Goal: Transaction & Acquisition: Book appointment/travel/reservation

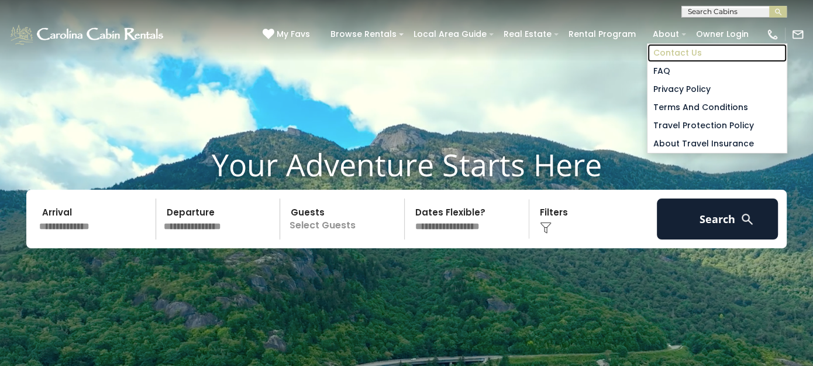
click at [670, 50] on link "Contact Us" at bounding box center [717, 53] width 139 height 18
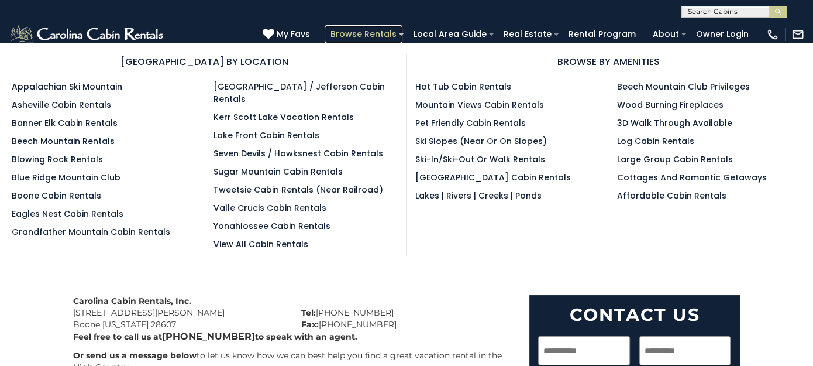
click at [373, 32] on link "Browse Rentals" at bounding box center [364, 34] width 78 height 18
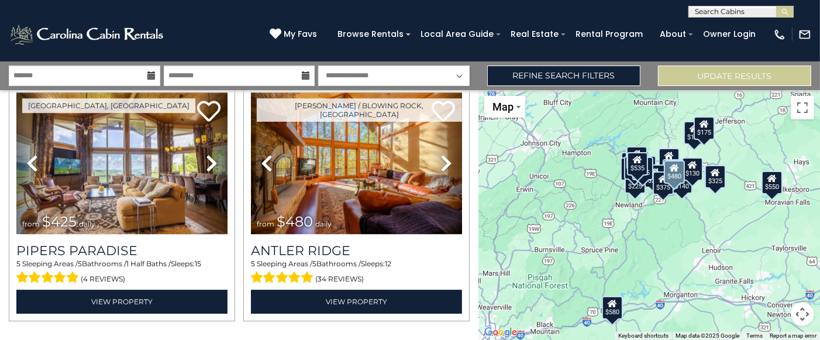
scroll to position [3472, 0]
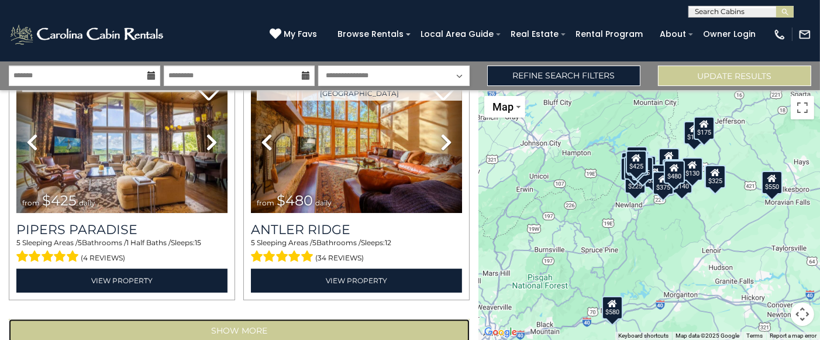
click at [239, 319] on button "Show More" at bounding box center [239, 330] width 461 height 23
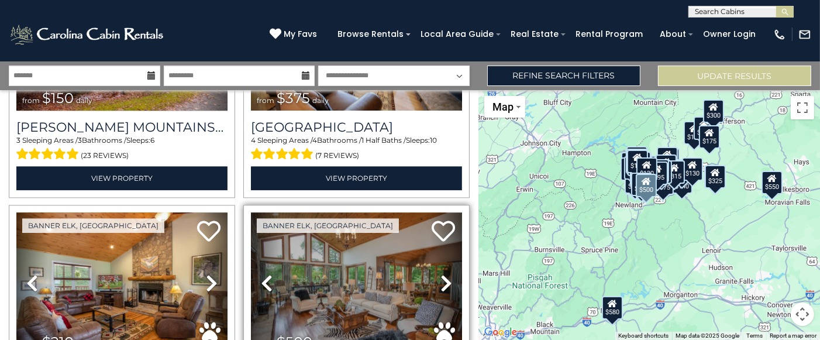
scroll to position [7092, 0]
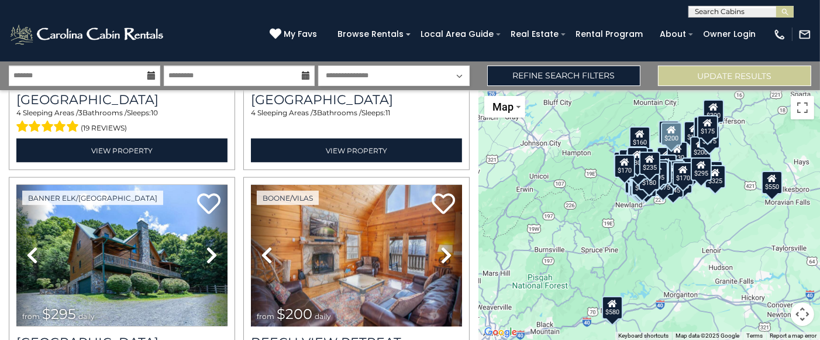
scroll to position [10711, 0]
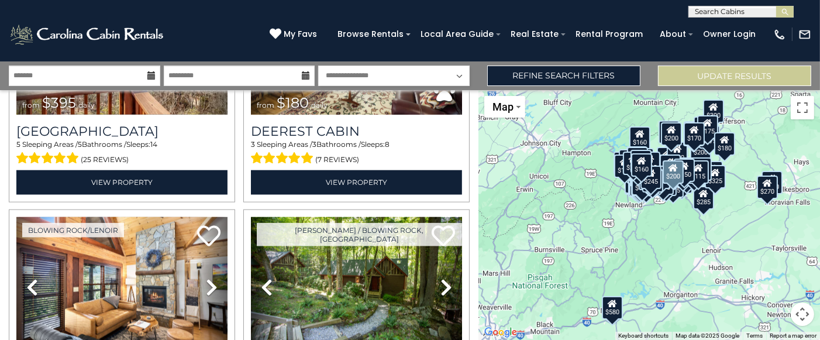
scroll to position [14330, 0]
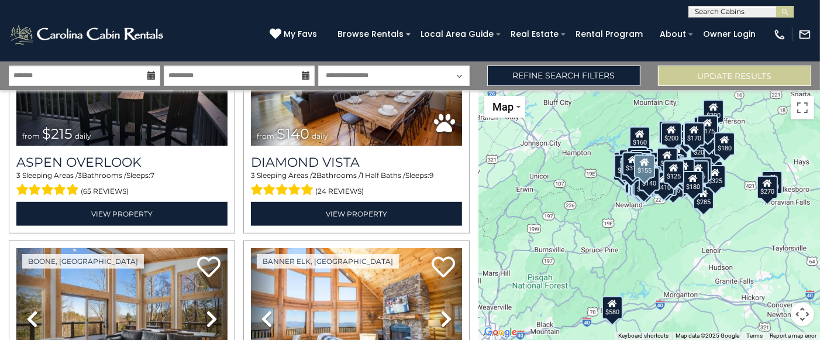
scroll to position [17949, 0]
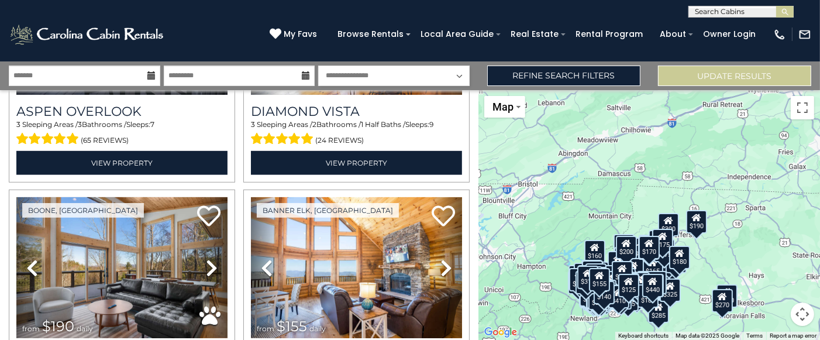
drag, startPoint x: 588, startPoint y: 261, endPoint x: 554, endPoint y: 359, distance: 103.4
click at [554, 340] on html "**********" at bounding box center [410, 170] width 820 height 340
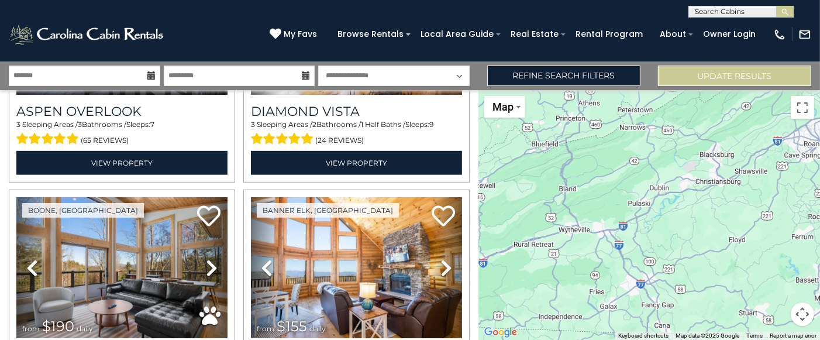
drag, startPoint x: 657, startPoint y: 177, endPoint x: 467, endPoint y: 318, distance: 236.3
click at [467, 318] on div "**********" at bounding box center [410, 200] width 820 height 278
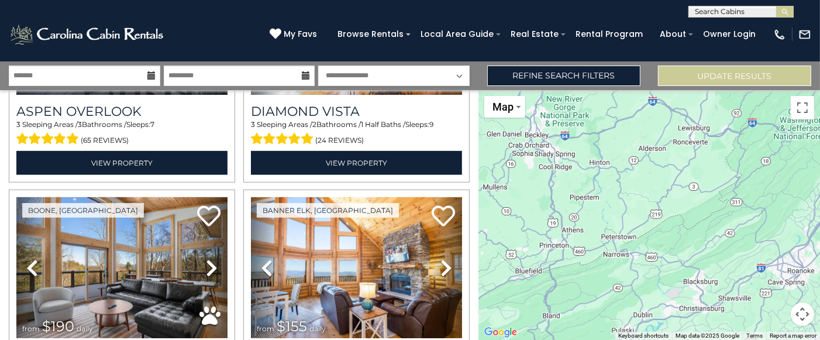
drag, startPoint x: 533, startPoint y: 232, endPoint x: 518, endPoint y: 359, distance: 127.8
click at [518, 340] on html "**********" at bounding box center [410, 170] width 820 height 340
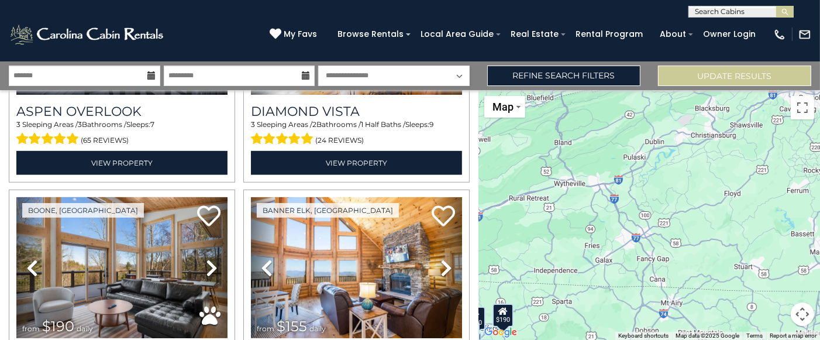
drag, startPoint x: 648, startPoint y: 261, endPoint x: 658, endPoint y: 87, distance: 174.6
click at [658, 87] on div "**********" at bounding box center [410, 200] width 820 height 278
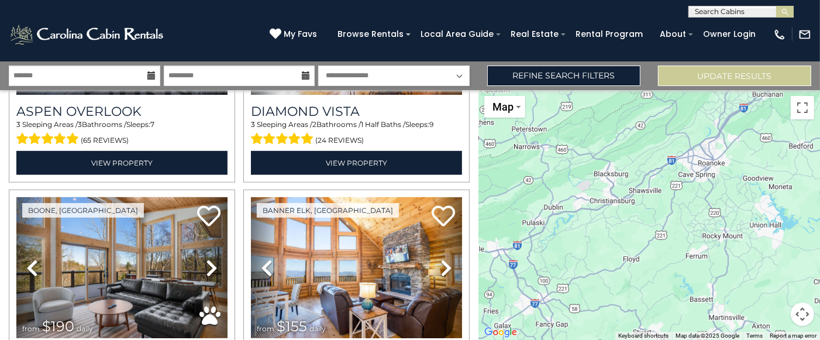
drag, startPoint x: 669, startPoint y: 163, endPoint x: 569, endPoint y: 229, distance: 119.6
click at [569, 229] on div "$625 $297 $175 $165 $300 $580 $290 $424 $395 $270 $185 $265 $230 $550 $349 $230…" at bounding box center [649, 215] width 342 height 250
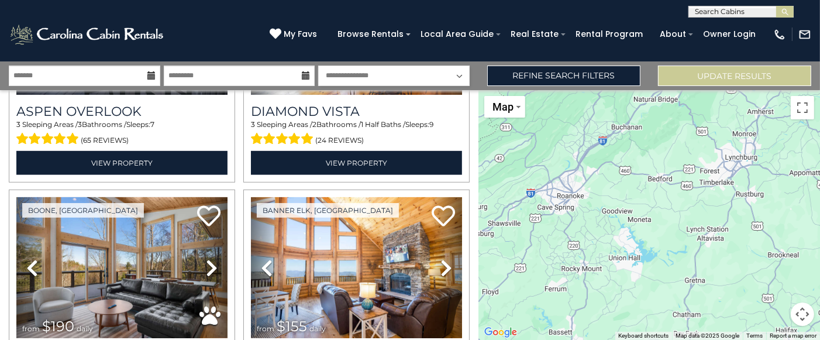
drag, startPoint x: 694, startPoint y: 212, endPoint x: 535, endPoint y: 260, distance: 165.8
click at [535, 260] on div "$625 $297 $175 $165 $300 $580 $290 $424 $395 $270 $185 $265 $230 $550 $349 $230…" at bounding box center [649, 215] width 342 height 250
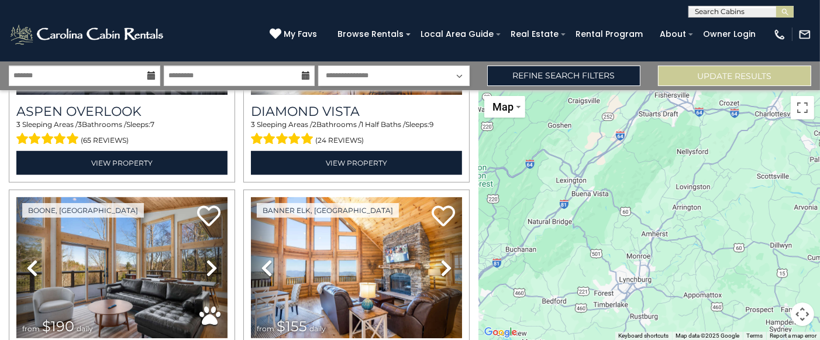
drag, startPoint x: 651, startPoint y: 213, endPoint x: 579, endPoint y: 322, distance: 131.2
click at [579, 322] on div "$625 $297 $175 $165 $300 $580 $290 $424 $395 $270 $185 $265 $230 $550 $349 $230…" at bounding box center [649, 215] width 342 height 250
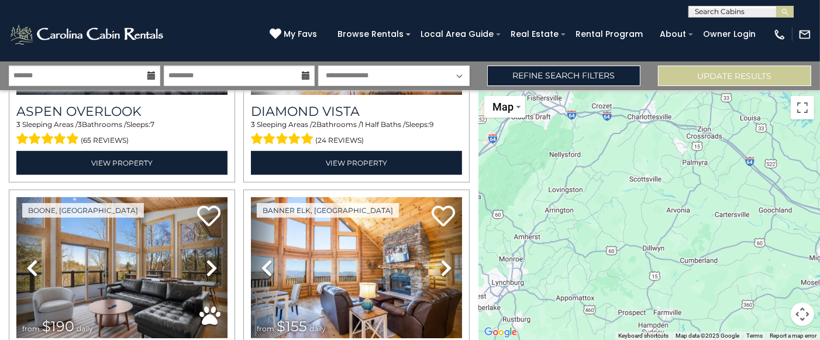
drag, startPoint x: 659, startPoint y: 256, endPoint x: 530, endPoint y: 257, distance: 128.7
click at [530, 257] on div "$625 $297 $175 $165 $300 $580 $290 $424 $395 $270 $185 $265 $230 $550 $349 $230…" at bounding box center [649, 215] width 342 height 250
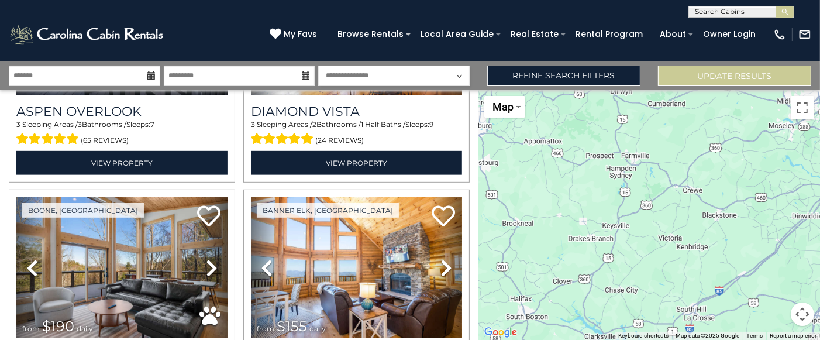
drag, startPoint x: 643, startPoint y: 255, endPoint x: 595, endPoint y: 58, distance: 202.9
click at [595, 58] on body "**********" at bounding box center [410, 170] width 820 height 340
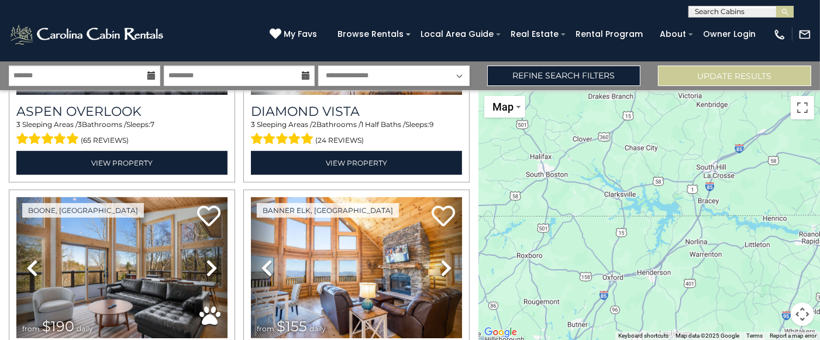
drag, startPoint x: 640, startPoint y: 235, endPoint x: 686, endPoint y: 112, distance: 131.0
click at [686, 112] on div "$625 $297 $175 $165 $300 $580 $290 $424 $395 $270 $185 $265 $230 $550 $349 $230…" at bounding box center [649, 215] width 342 height 250
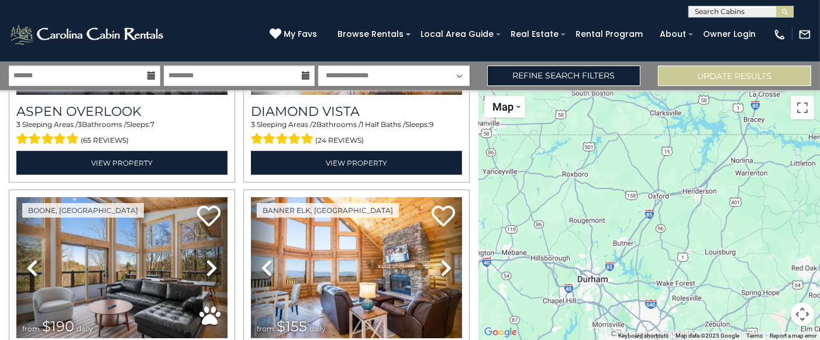
drag, startPoint x: 676, startPoint y: 218, endPoint x: 717, endPoint y: 165, distance: 66.7
click at [717, 165] on div "$625 $297 $175 $165 $300 $580 $290 $424 $395 $270 $185 $265 $230 $550 $349 $230…" at bounding box center [649, 215] width 342 height 250
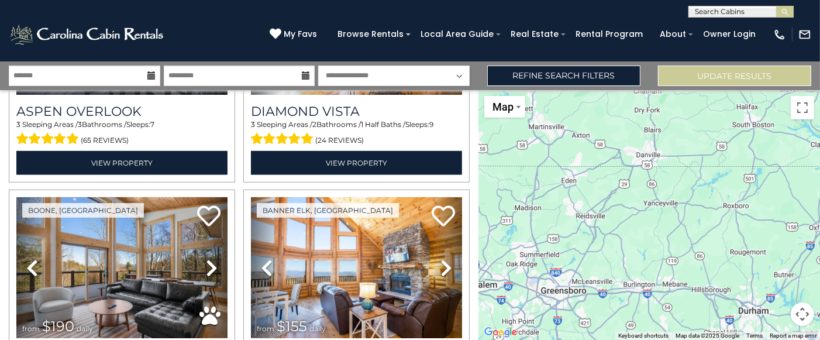
drag, startPoint x: 664, startPoint y: 204, endPoint x: 756, endPoint y: 272, distance: 114.2
click at [819, 239] on div "$625 $297 $175 $165 $300 $580 $290 $424 $395 $270 $185 $265 $230 $550 $349 $230…" at bounding box center [649, 215] width 342 height 250
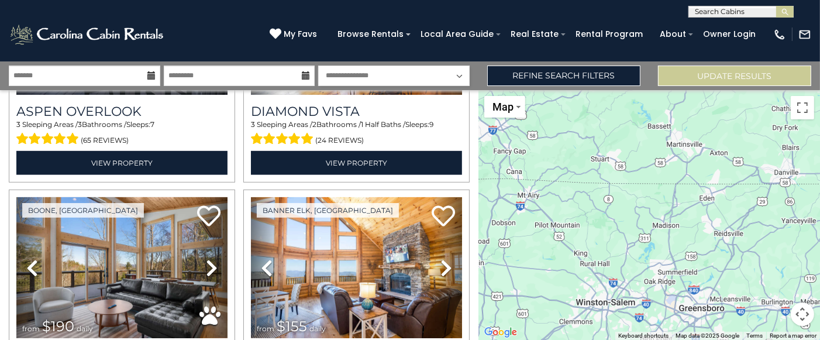
drag, startPoint x: 673, startPoint y: 278, endPoint x: 811, endPoint y: 295, distance: 139.2
click at [811, 295] on div "$625 $297 $175 $165 $300 $580 $290 $424 $395 $270 $185 $265 $230 $550 $349 $230…" at bounding box center [649, 215] width 342 height 250
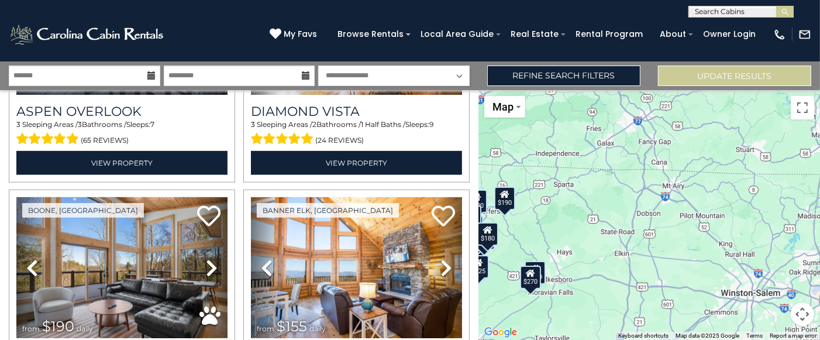
drag, startPoint x: 632, startPoint y: 253, endPoint x: 786, endPoint y: 242, distance: 153.6
click at [786, 242] on div "$625 $297 $175 $165 $300 $580 $290 $424 $395 $270 $185 $265 $230 $550 $349 $230…" at bounding box center [649, 215] width 342 height 250
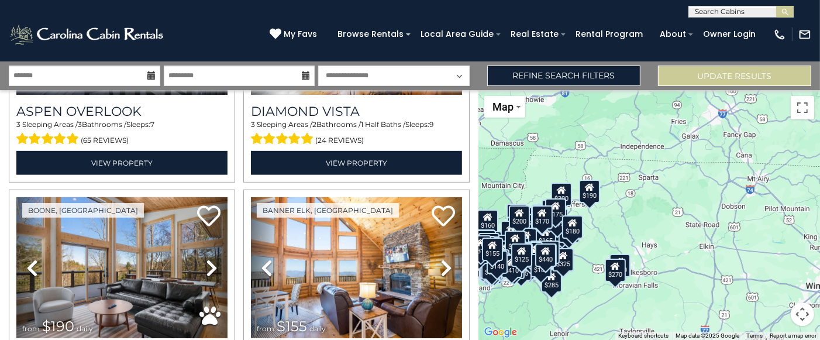
drag, startPoint x: 718, startPoint y: 246, endPoint x: 796, endPoint y: 239, distance: 77.5
click at [796, 239] on div "$625 $297 $175 $165 $300 $580 $290 $424 $395 $270 $185 $265 $230 $550 $349 $230…" at bounding box center [649, 215] width 342 height 250
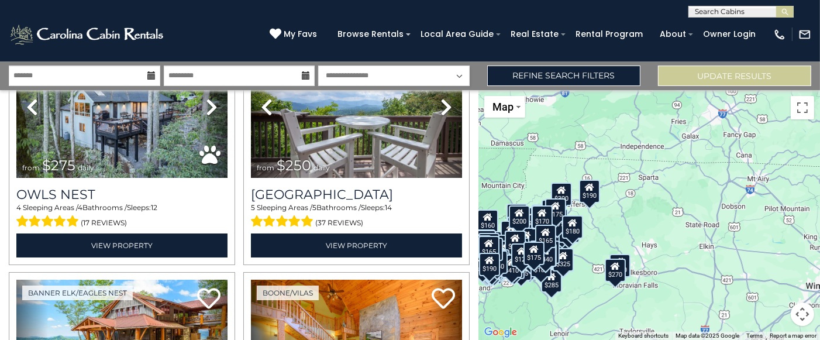
scroll to position [21568, 0]
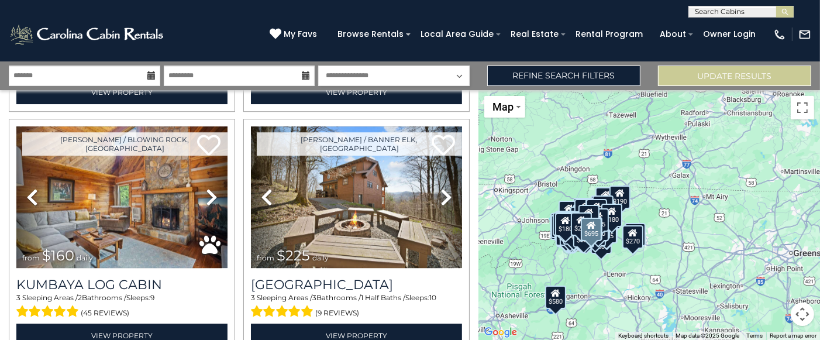
scroll to position [25188, 0]
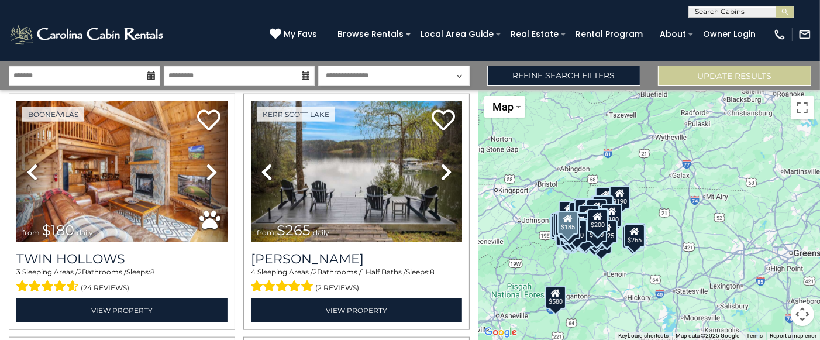
scroll to position [27352, 0]
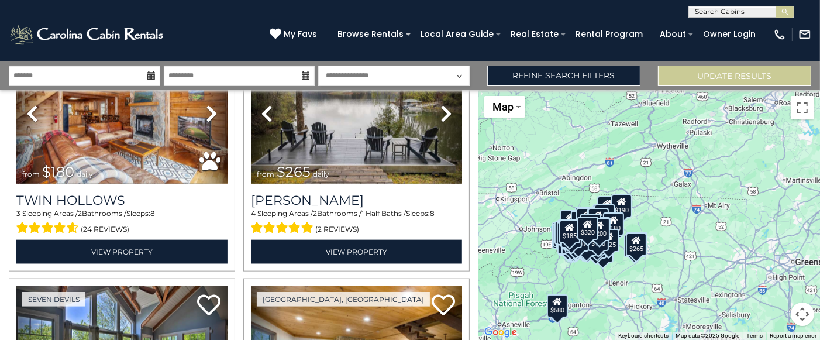
drag, startPoint x: 635, startPoint y: 310, endPoint x: 637, endPoint y: 318, distance: 8.5
click at [636, 318] on div "$625 $297 $175 $165 $300 $580 $290 $424 $395 $270 $185 $265 $230 $550 $349 $230…" at bounding box center [649, 215] width 342 height 250
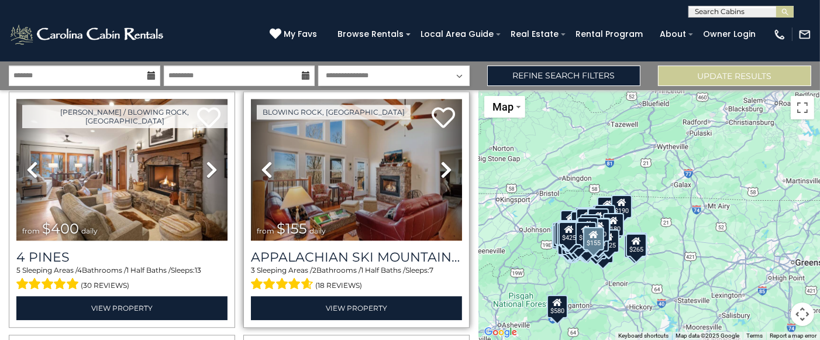
scroll to position [28807, 0]
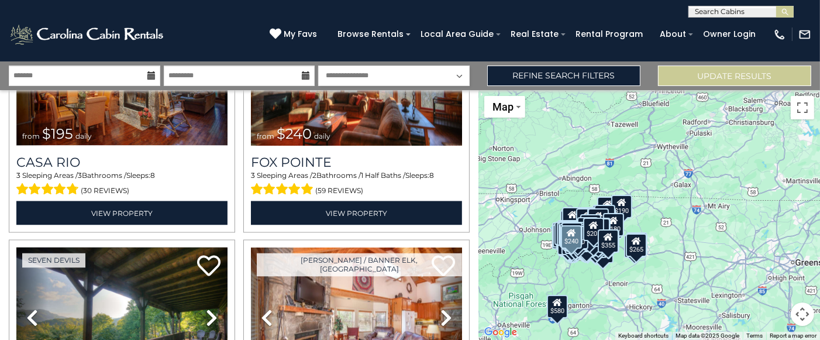
scroll to position [32426, 0]
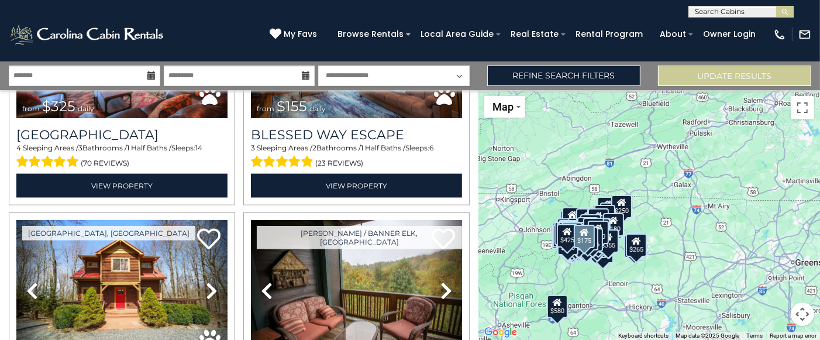
scroll to position [36046, 0]
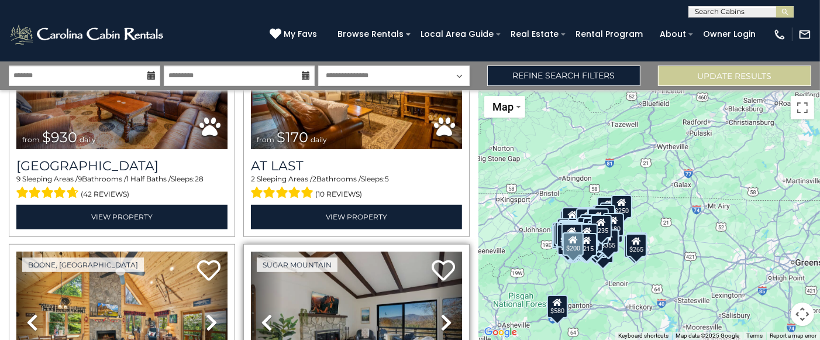
scroll to position [39665, 0]
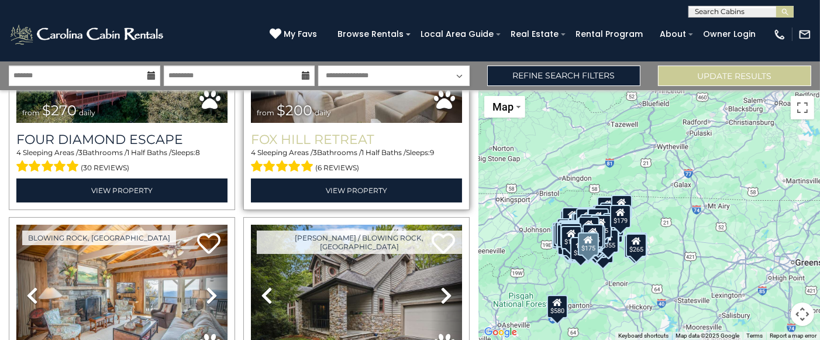
scroll to position [43285, 0]
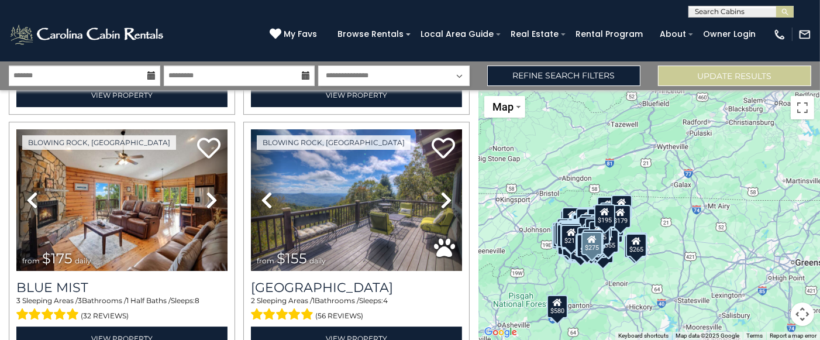
scroll to position [46904, 0]
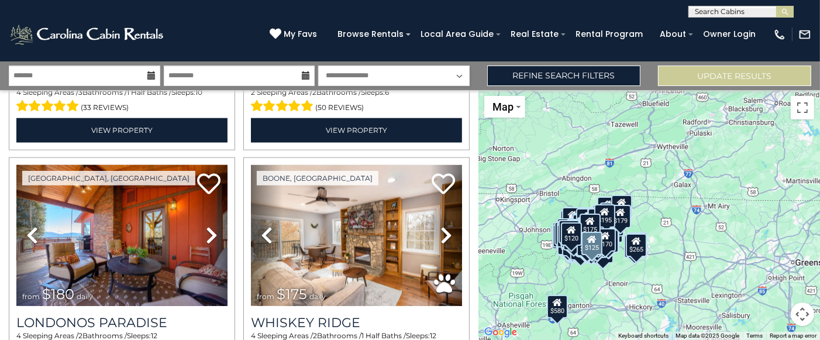
scroll to position [49125, 0]
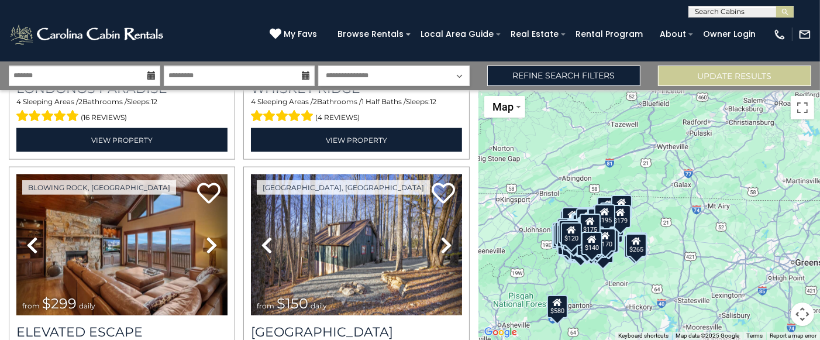
click at [680, 227] on div "$625 $297 $175 $165 $300 $580 $290 $424 $395 $270 $185 $265 $230 $550 $349 $230…" at bounding box center [649, 215] width 342 height 250
click at [638, 248] on div "$265" at bounding box center [636, 244] width 21 height 23
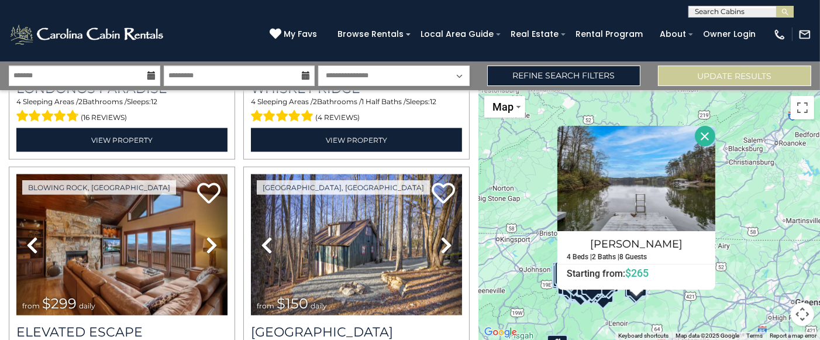
click at [733, 222] on div "$625 $297 $175 $165 $300 $580 $290 $424 $395 $270 $185 $265 $230 $550 $349 $230…" at bounding box center [649, 215] width 342 height 250
click at [550, 318] on div "$625 $297 $175 $165 $300 $580 $290 $424 $395 $270 $185 $265 $230 $550 $349 $230…" at bounding box center [649, 215] width 342 height 250
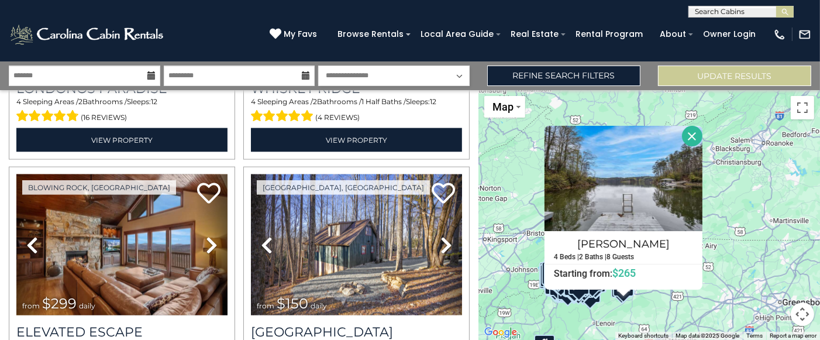
click at [741, 205] on div "$625 $297 $175 $165 $300 $580 $290 $424 $395 $270 $185 $265 $230 $550 $349 $230…" at bounding box center [649, 215] width 342 height 250
click at [692, 137] on button "Close" at bounding box center [692, 136] width 20 height 20
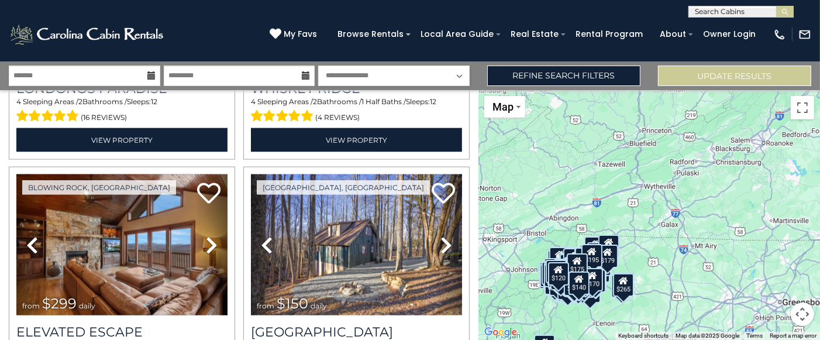
click at [608, 241] on icon at bounding box center [608, 241] width 9 height 8
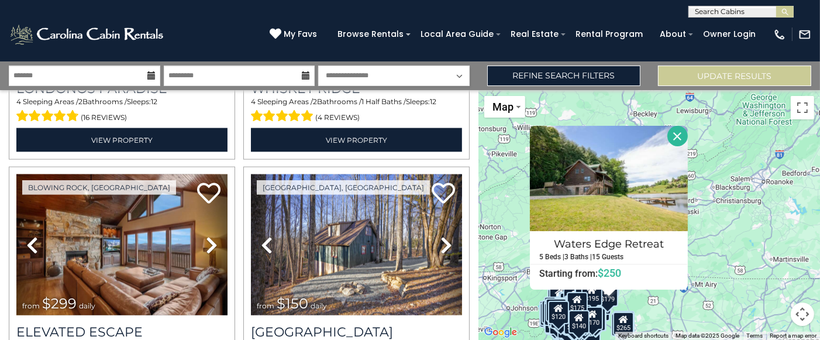
click at [679, 137] on button "Close" at bounding box center [677, 136] width 20 height 20
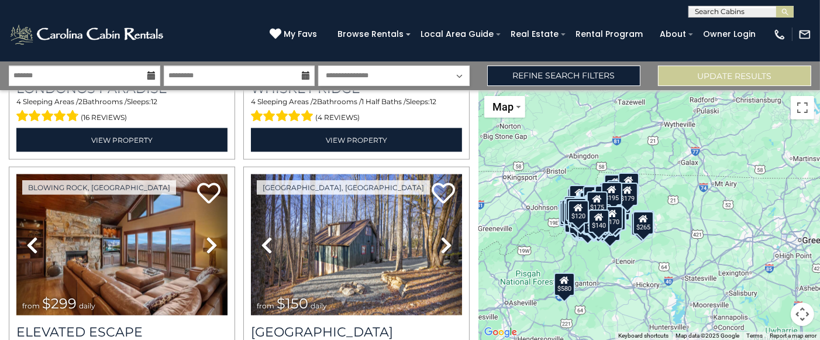
drag, startPoint x: 669, startPoint y: 249, endPoint x: 687, endPoint y: 197, distance: 54.9
click at [687, 197] on div "$625 $297 $175 $165 $300 $580 $290 $424 $395 $270 $185 $265 $230 $550 $349 $230…" at bounding box center [649, 215] width 342 height 250
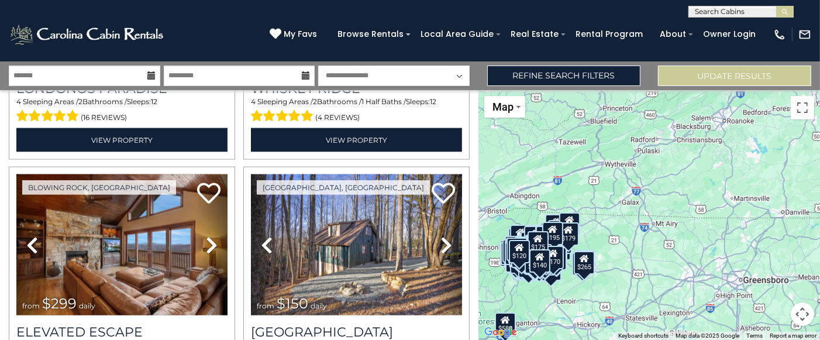
drag, startPoint x: 638, startPoint y: 271, endPoint x: 630, endPoint y: 272, distance: 7.6
click at [629, 275] on div "$625 $297 $175 $165 $300 $580 $290 $424 $395 $270 $185 $265 $230 $550 $349 $230…" at bounding box center [649, 215] width 342 height 250
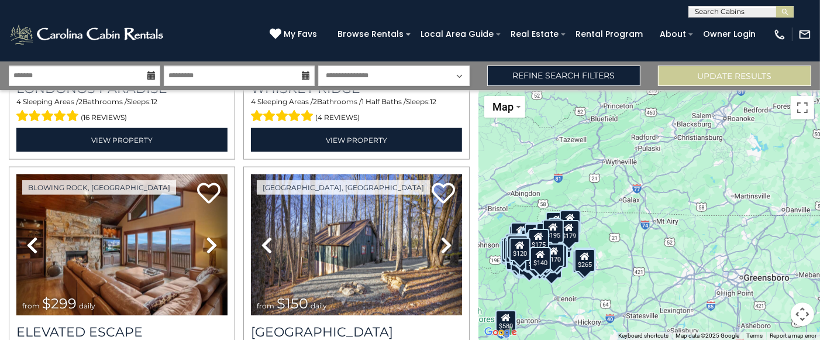
click at [647, 229] on div "$625 $297 $175 $165 $300 $580 $290 $424 $395 $270 $185 $265 $230 $550 $349 $230…" at bounding box center [649, 215] width 342 height 250
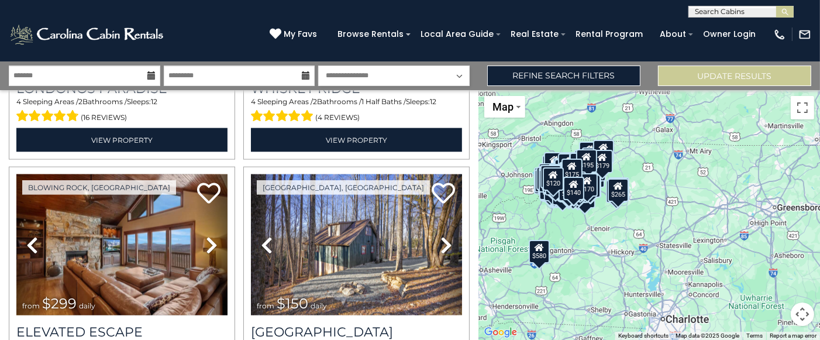
drag, startPoint x: 649, startPoint y: 246, endPoint x: 683, endPoint y: 175, distance: 78.8
click at [683, 175] on div "$625 $297 $175 $165 $300 $580 $290 $424 $395 $270 $185 $265 $230 $550 $349 $230…" at bounding box center [649, 215] width 342 height 250
click at [150, 75] on icon at bounding box center [151, 75] width 8 height 8
click at [146, 75] on input "text" at bounding box center [84, 76] width 151 height 20
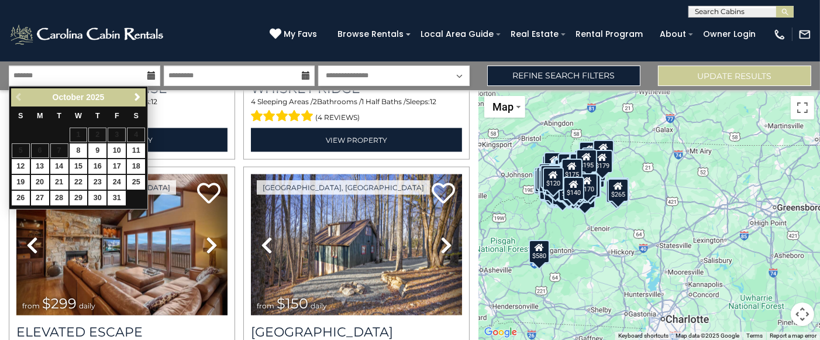
click at [151, 74] on icon at bounding box center [151, 75] width 8 height 8
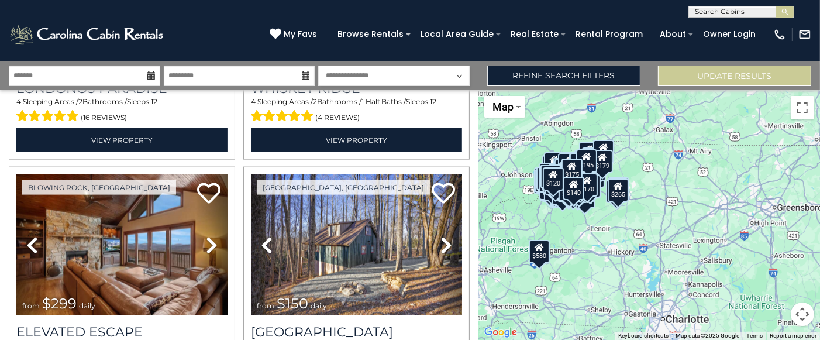
click at [151, 74] on icon at bounding box center [151, 75] width 8 height 8
click at [150, 75] on icon at bounding box center [151, 75] width 8 height 8
click at [120, 78] on input "text" at bounding box center [84, 76] width 151 height 20
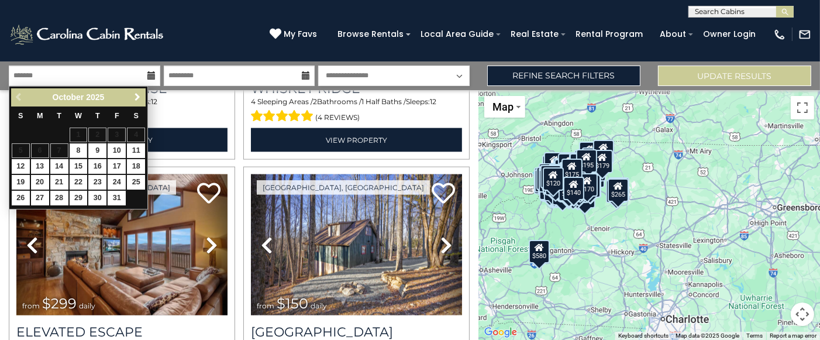
click at [138, 96] on span "Next" at bounding box center [137, 96] width 9 height 9
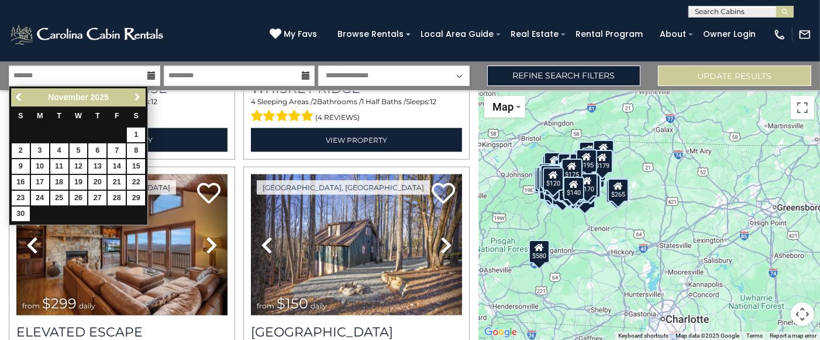
click at [138, 96] on span "Next" at bounding box center [137, 96] width 9 height 9
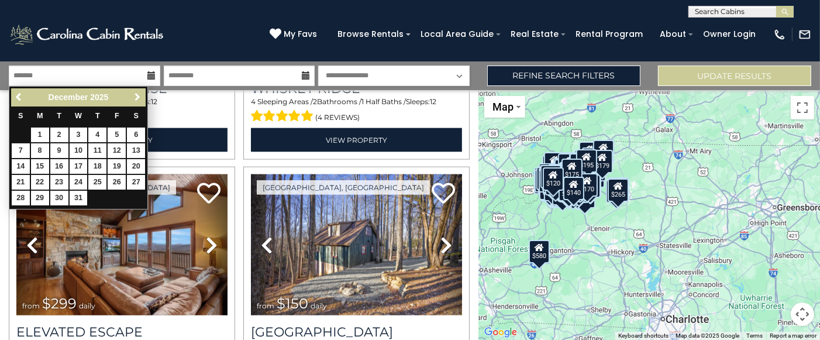
click at [139, 97] on span "Next" at bounding box center [137, 96] width 9 height 9
click at [15, 95] on span "Previous" at bounding box center [19, 96] width 9 height 9
click at [132, 180] on link "27" at bounding box center [136, 182] width 18 height 15
type input "********"
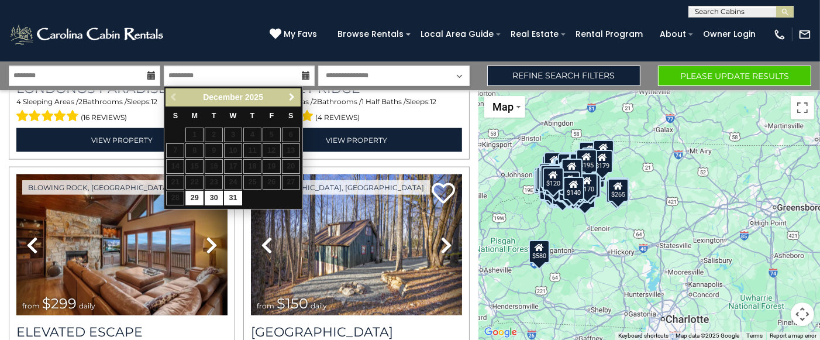
click at [292, 98] on span "Next" at bounding box center [291, 96] width 9 height 9
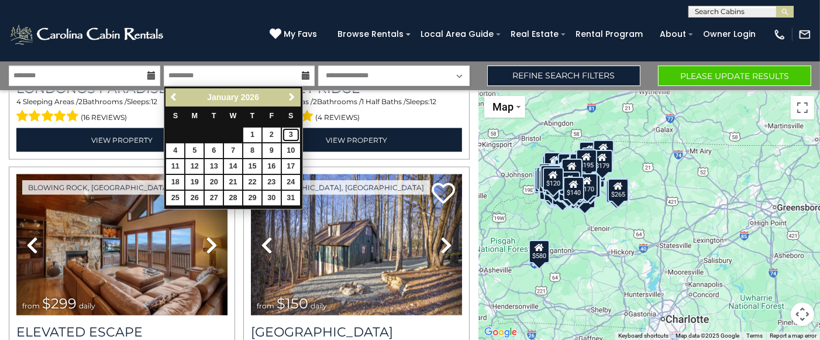
click at [290, 132] on link "3" at bounding box center [291, 135] width 18 height 15
type input "******"
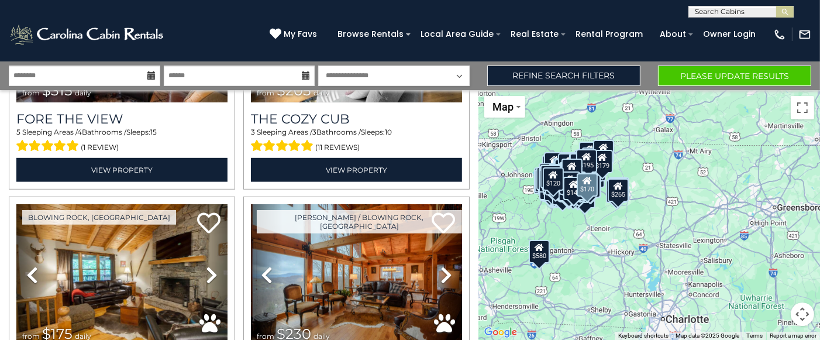
scroll to position [48423, 0]
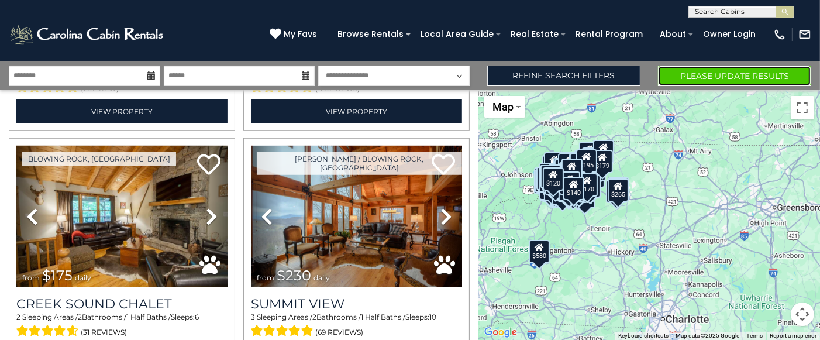
click at [678, 74] on button "Please Update Results" at bounding box center [734, 76] width 153 height 20
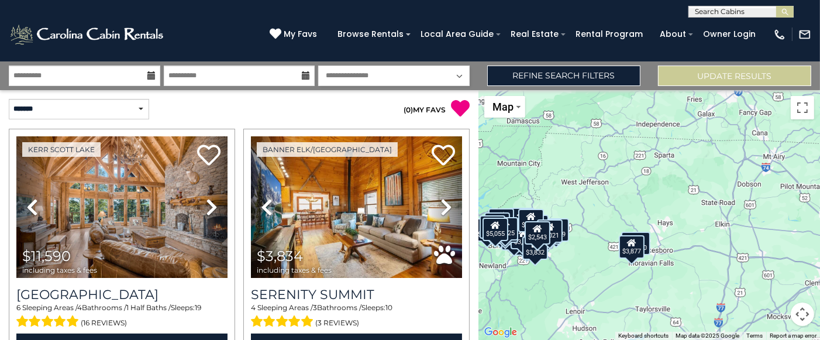
drag, startPoint x: 641, startPoint y: 151, endPoint x: 545, endPoint y: 178, distance: 100.2
click at [545, 178] on div "$11,590 $3,834 $2,249 $7,396 $12,478 $7,779 $4,826 $3,502 $1,653 $3,297 $2,981 …" at bounding box center [649, 215] width 342 height 250
click at [635, 257] on div "$3,877" at bounding box center [632, 246] width 26 height 23
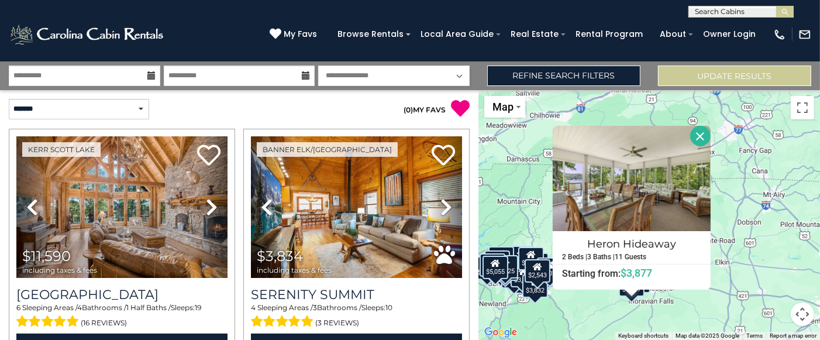
click at [701, 133] on button "Close" at bounding box center [700, 136] width 20 height 20
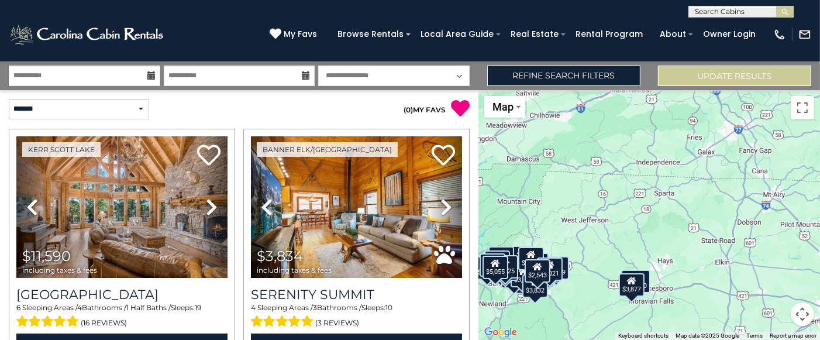
click at [648, 283] on div "$11,590" at bounding box center [635, 280] width 29 height 23
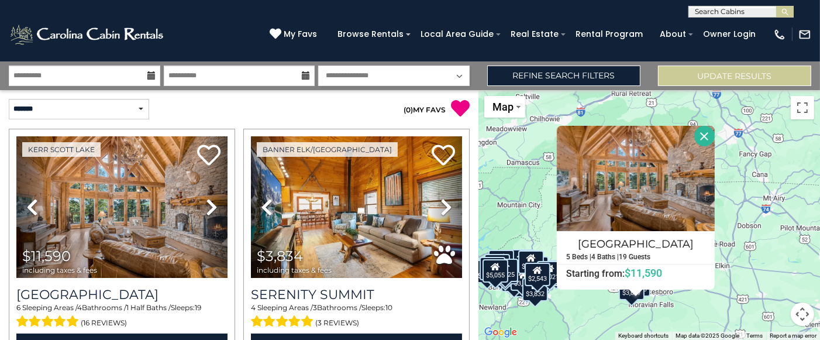
click at [703, 136] on button "Close" at bounding box center [704, 136] width 20 height 20
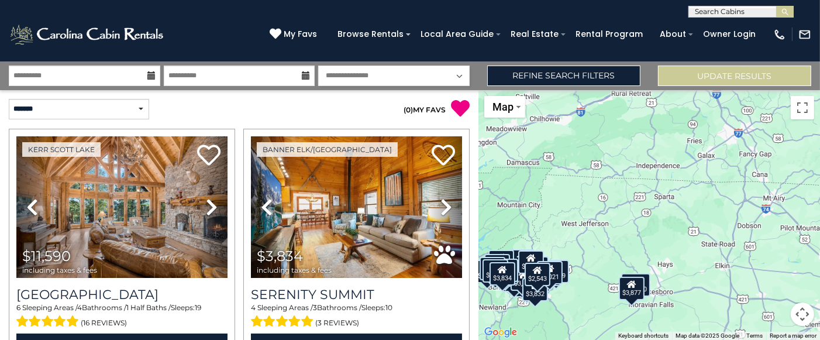
click at [151, 76] on icon at bounding box center [151, 75] width 8 height 8
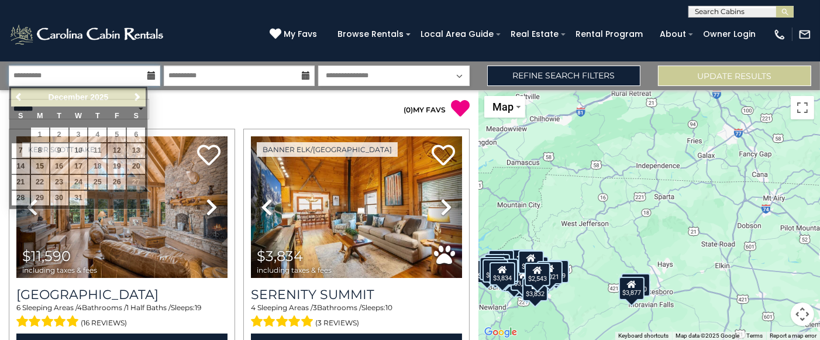
click at [113, 77] on input "**********" at bounding box center [84, 76] width 151 height 20
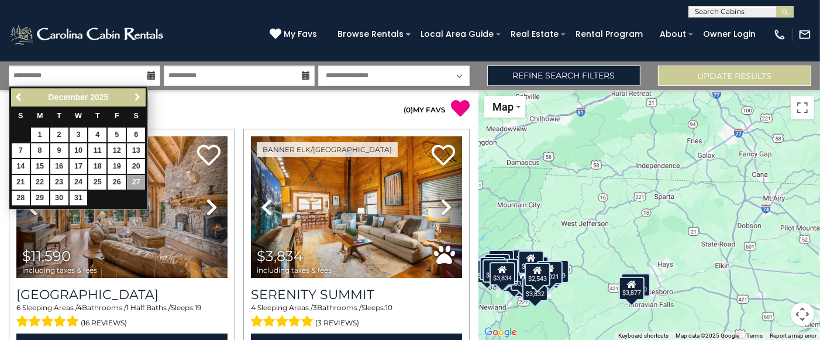
click at [139, 95] on span "Next" at bounding box center [137, 96] width 9 height 9
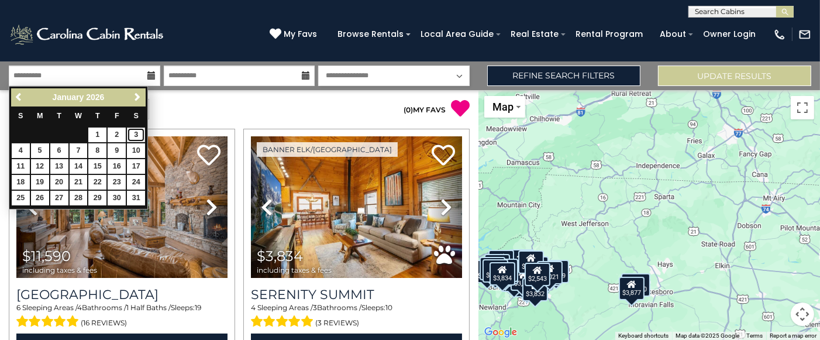
click at [135, 133] on link "3" at bounding box center [136, 135] width 18 height 15
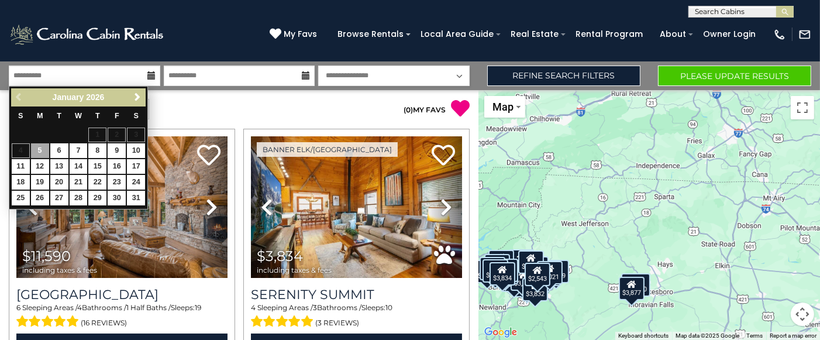
type input "******"
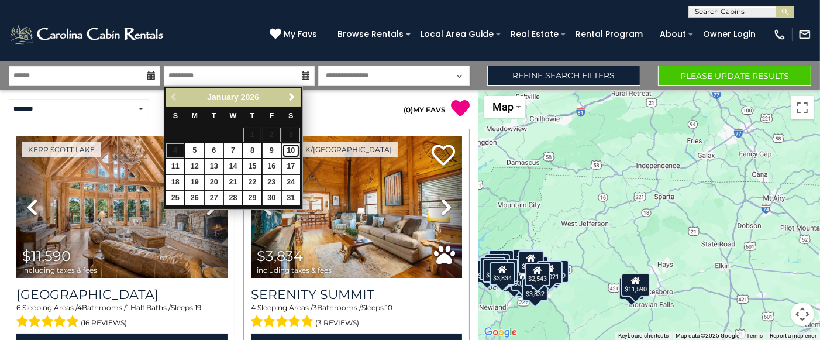
click at [291, 150] on link "10" at bounding box center [291, 150] width 18 height 15
type input "*******"
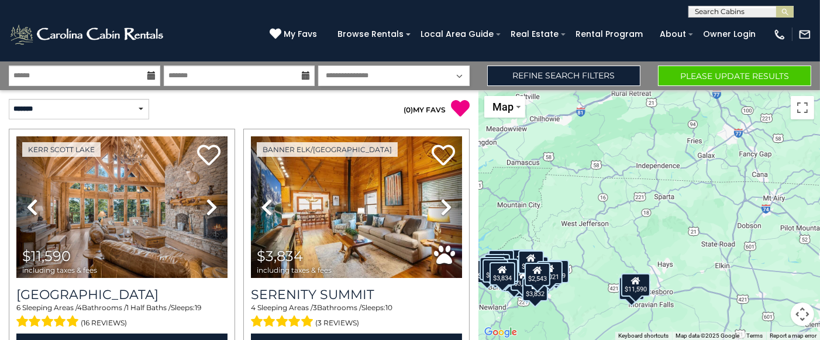
click at [631, 300] on div "$11,590 $3,834 $2,249 $7,396 $12,478 $7,779 $4,826 $3,502 $1,653 $3,297 $2,981 …" at bounding box center [649, 215] width 342 height 250
click at [631, 303] on div "$11,590 $3,834 $2,249 $7,396 $12,478 $7,779 $4,826 $3,502 $1,653 $3,297 $2,981 …" at bounding box center [649, 215] width 342 height 250
